Goal: Navigation & Orientation: Find specific page/section

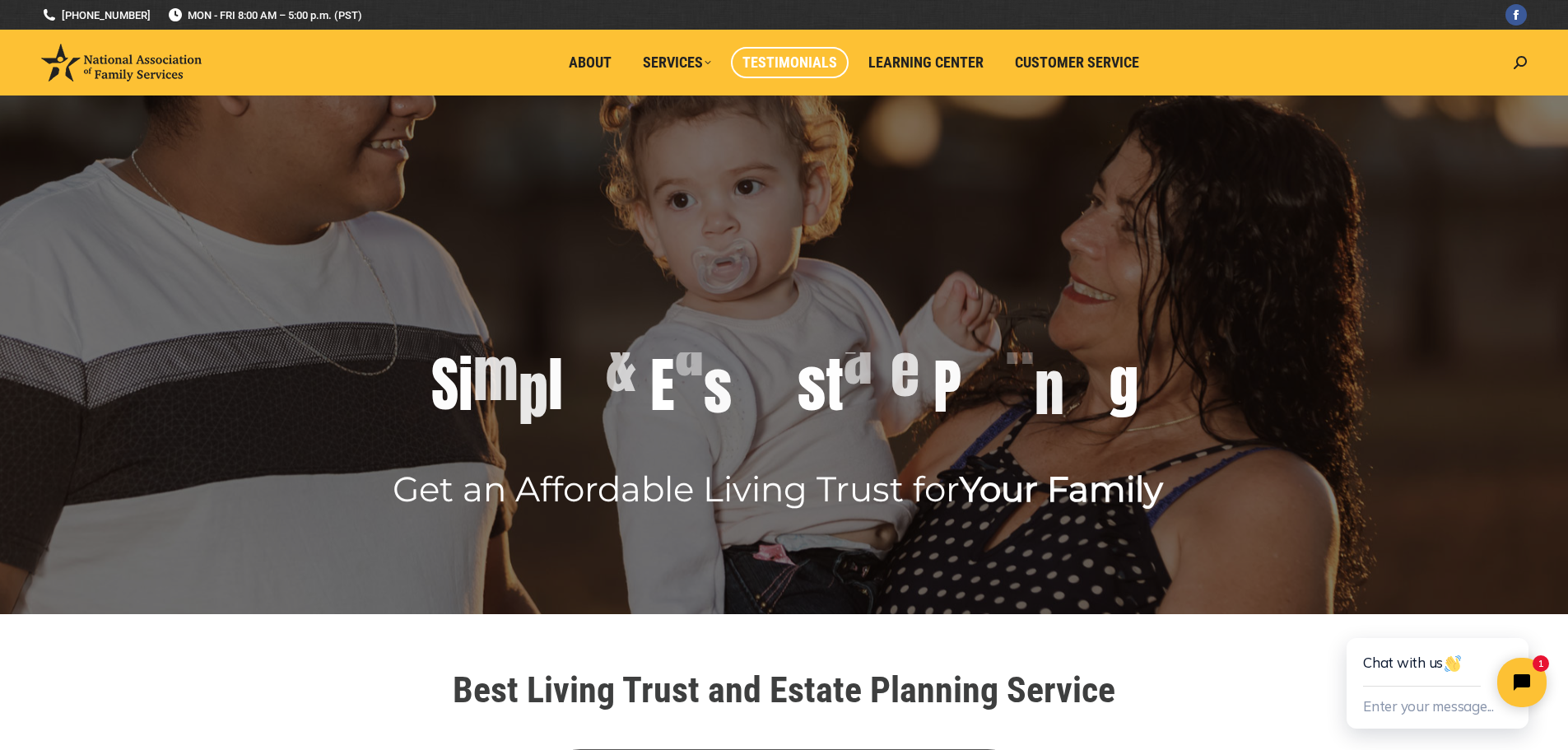
click at [797, 73] on link "Testimonials" at bounding box center [789, 62] width 118 height 32
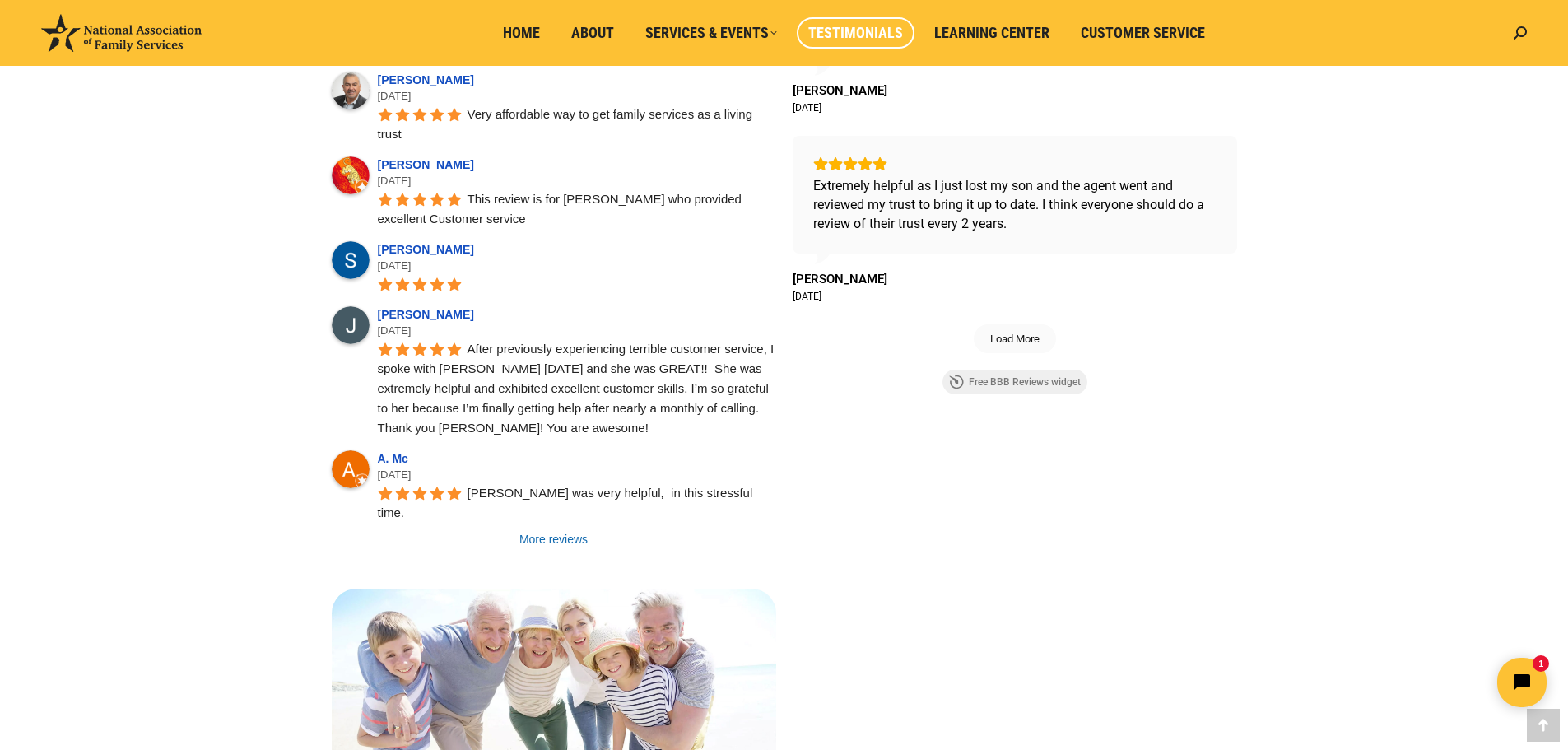
scroll to position [1482, 0]
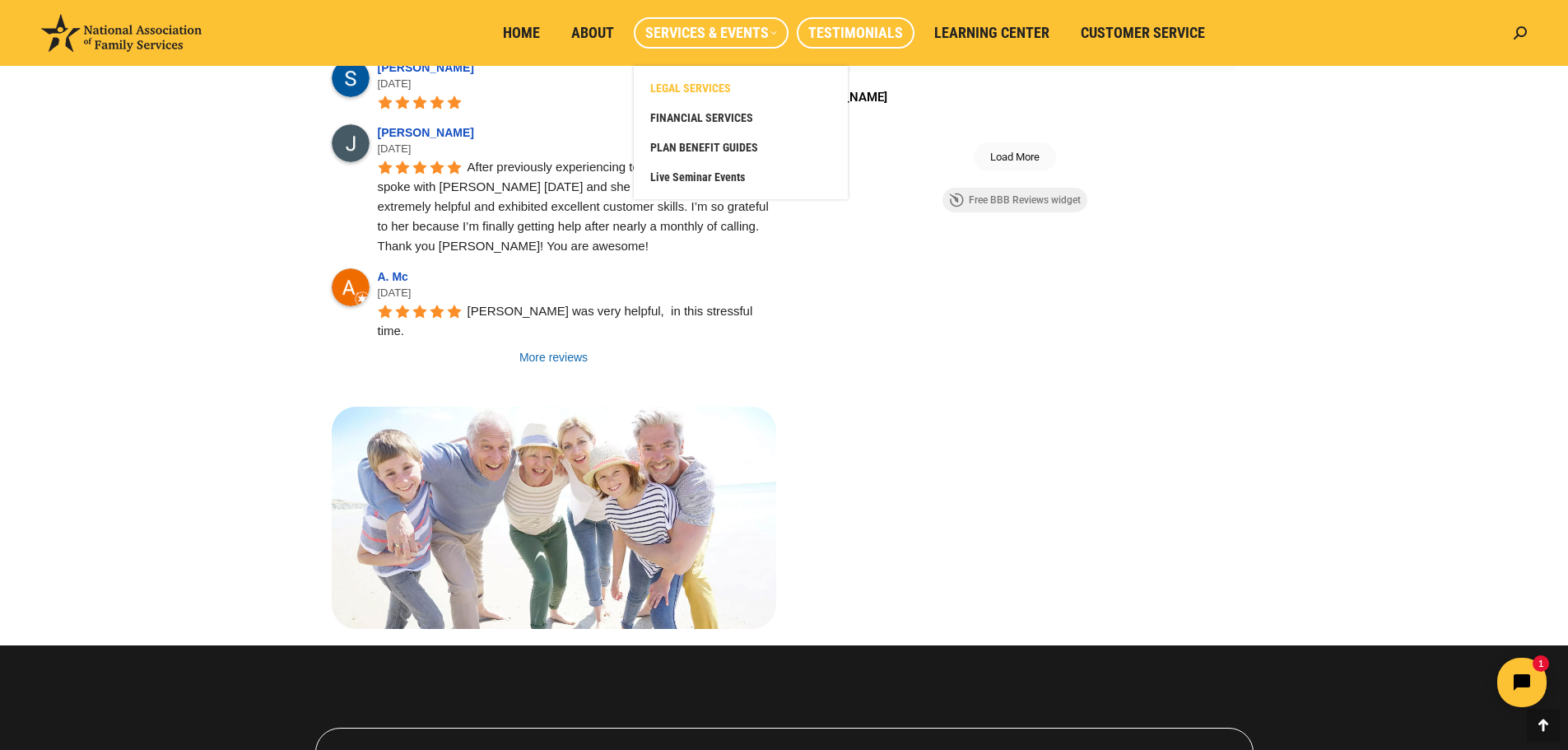
click at [725, 89] on span "LEGAL SERVICES" at bounding box center [690, 87] width 81 height 14
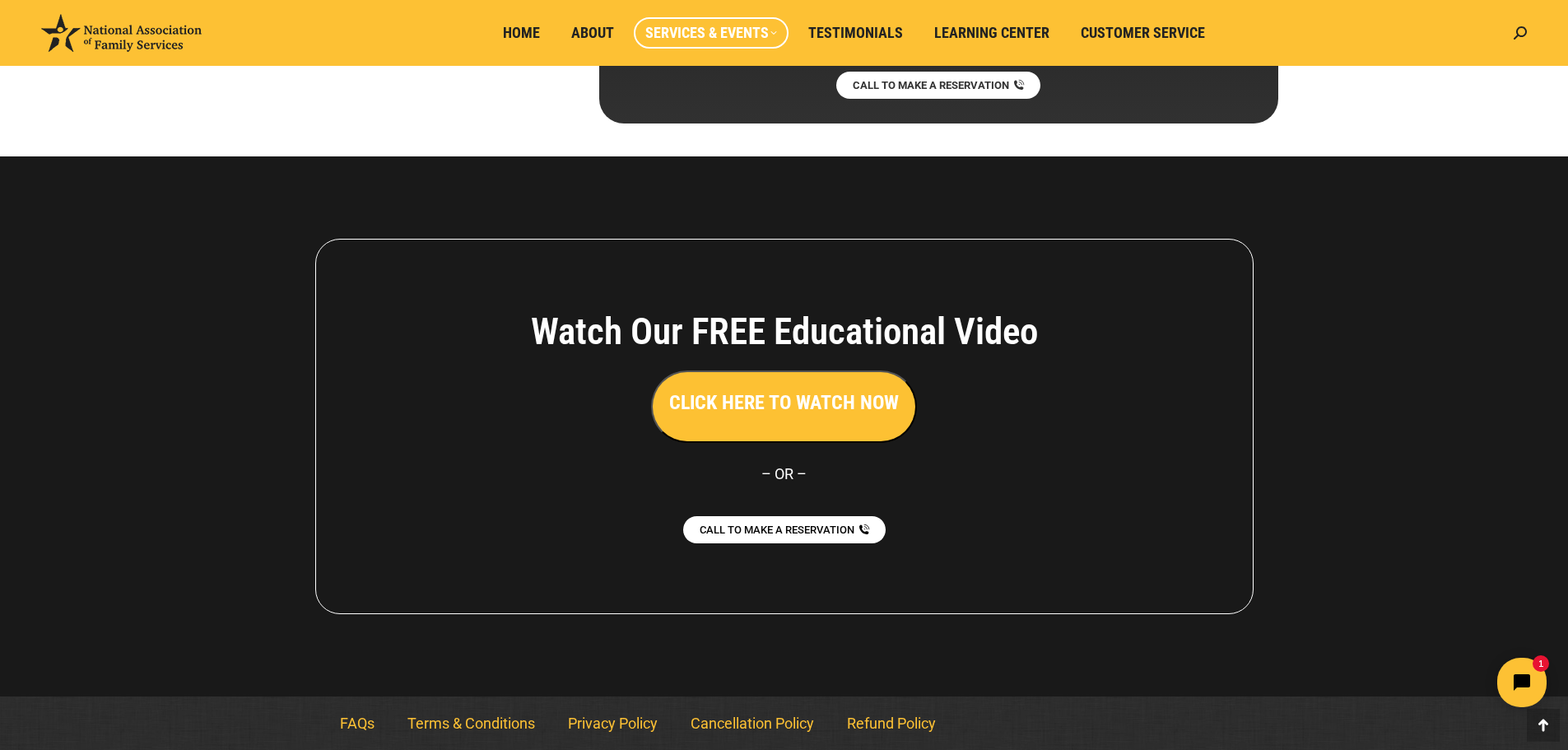
scroll to position [9111, 0]
